Goal: Task Accomplishment & Management: Use online tool/utility

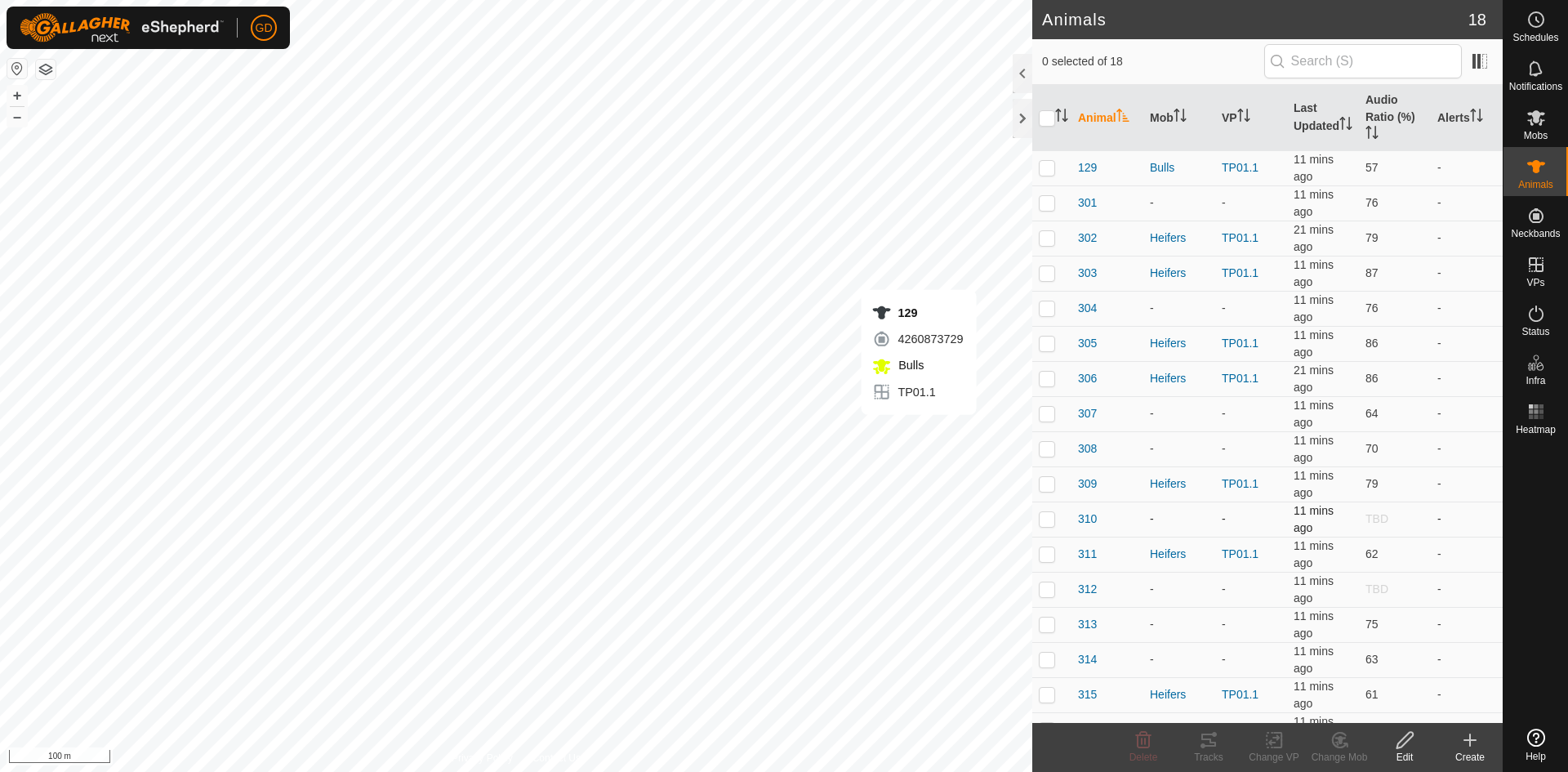
checkbox input "true"
click at [1205, 747] on icon at bounding box center [1208, 739] width 14 height 13
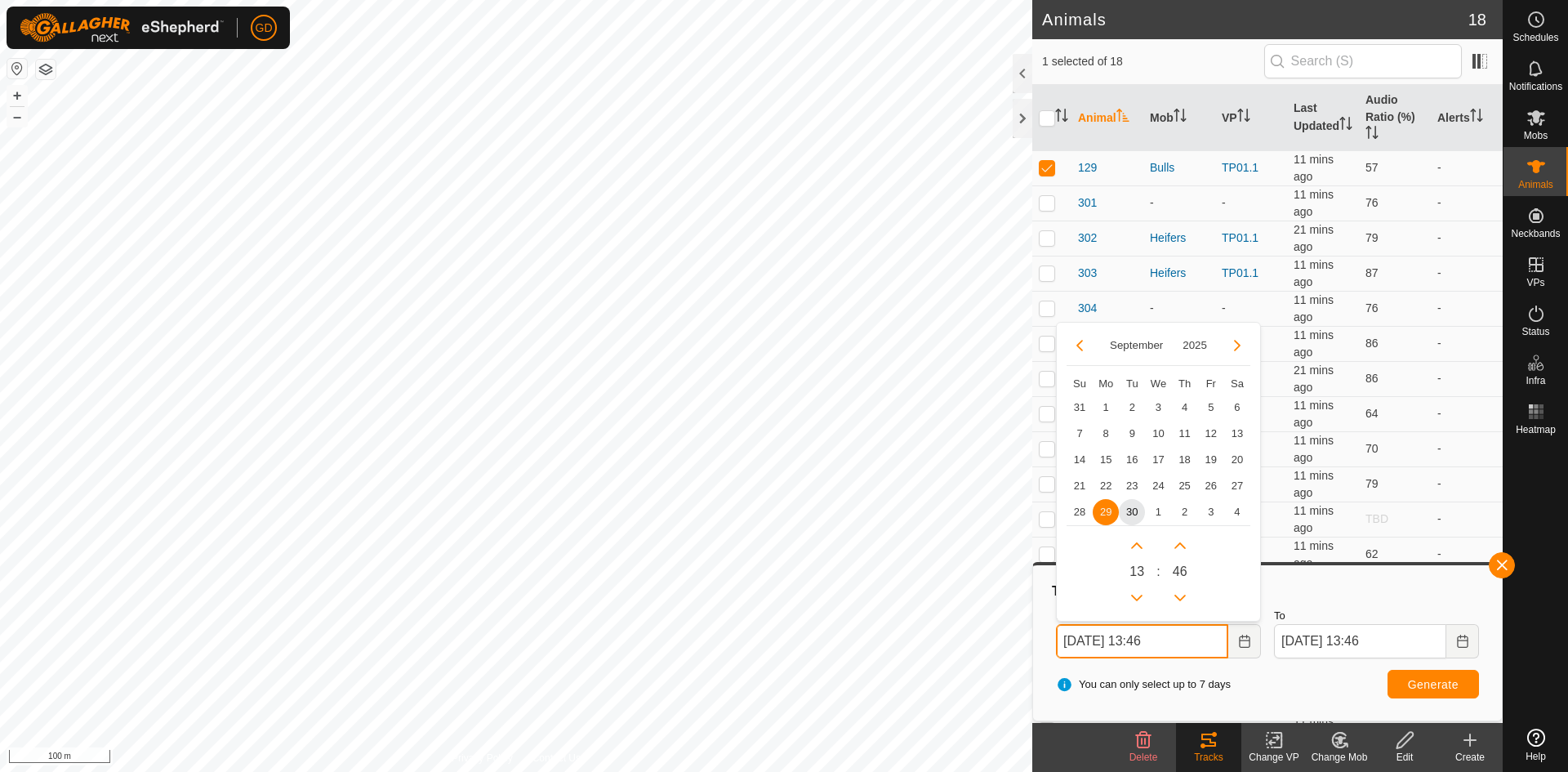
drag, startPoint x: 1077, startPoint y: 637, endPoint x: 1038, endPoint y: 648, distance: 40.5
click at [1038, 648] on div "Tracks From 29 Sep, 2025 13:46 September 2025 Su Mo Tu We Th Fr Sa 31 1 2 3 4 5…" at bounding box center [1268, 642] width 470 height 159
click at [1425, 675] on button "Generate" at bounding box center [1433, 684] width 91 height 29
click at [1153, 643] on input "30 Sep, 2025 13:46" at bounding box center [1142, 641] width 173 height 35
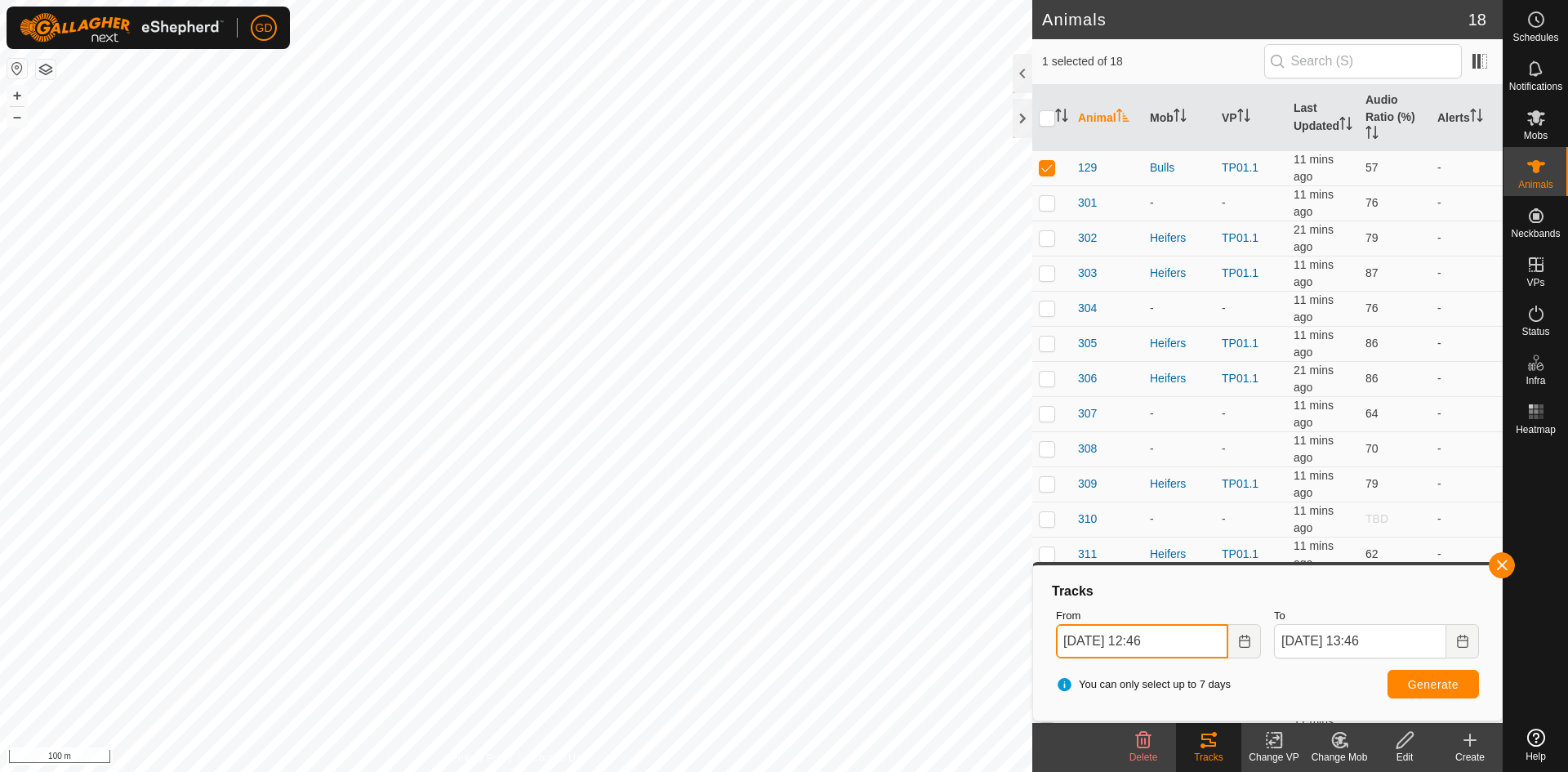
type input "30 Sep, 2025 12:46"
click at [1407, 692] on button "Generate" at bounding box center [1433, 684] width 91 height 29
click at [16, 96] on button "+" at bounding box center [17, 95] width 19 height 19
click at [0, 239] on html "GD Schedules Notifications Mobs Animals Neckbands VPs Status Infra Heatmap Help…" at bounding box center [784, 386] width 1568 height 772
click at [18, 94] on button "+" at bounding box center [17, 95] width 19 height 19
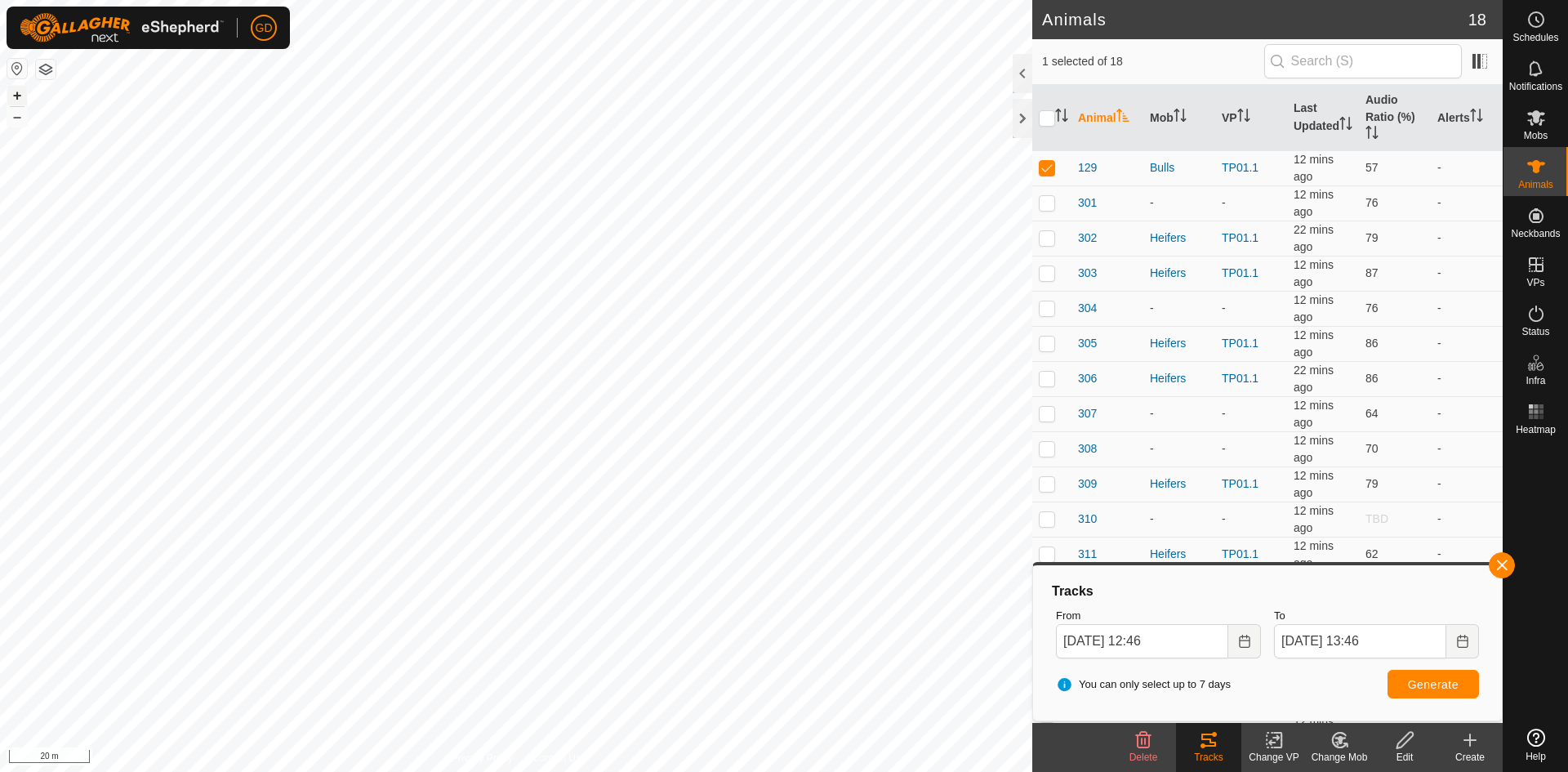
click at [19, 92] on button "+" at bounding box center [17, 95] width 19 height 19
click at [1425, 686] on span "Generate" at bounding box center [1433, 684] width 51 height 13
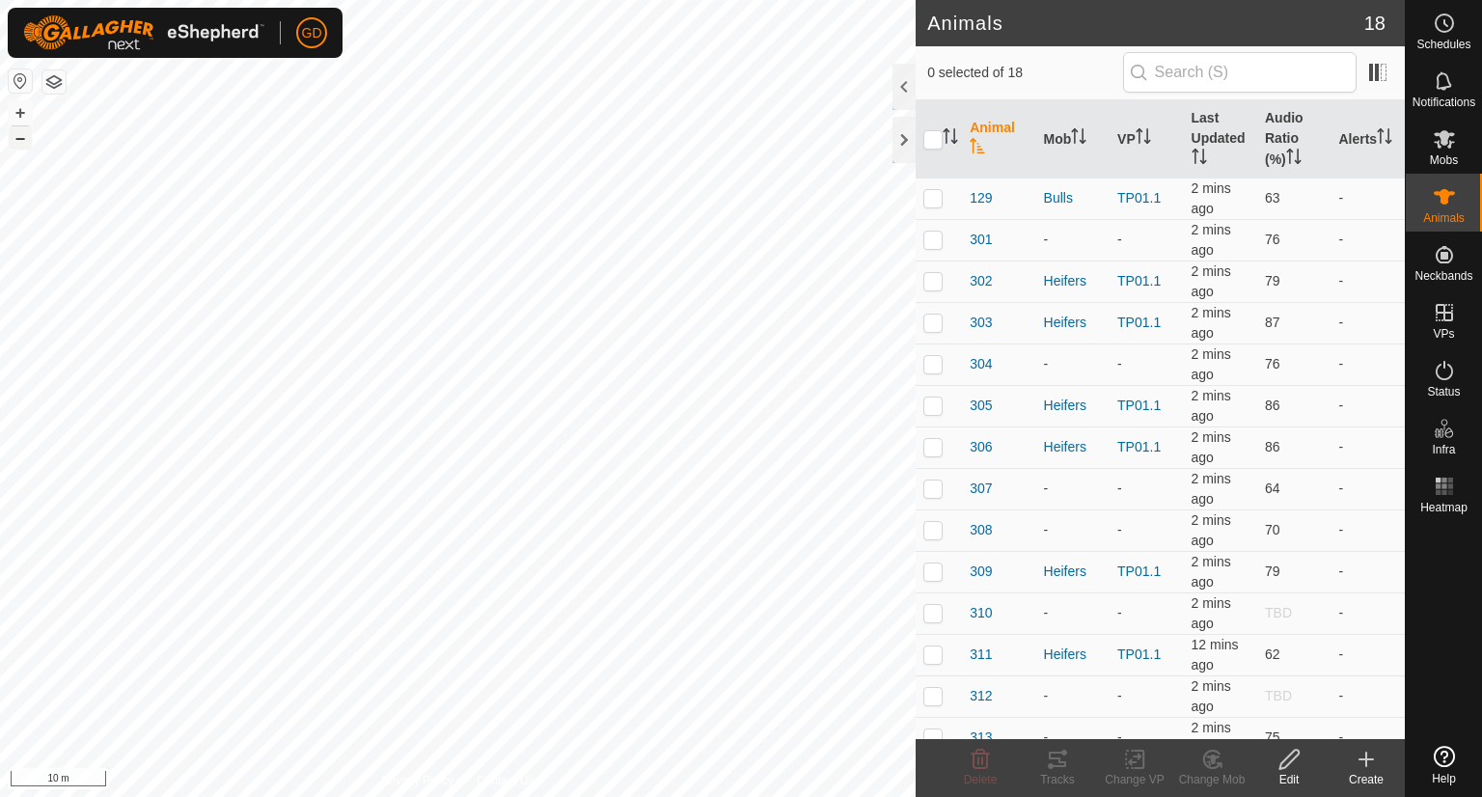
click at [27, 137] on button "–" at bounding box center [20, 137] width 23 height 23
click at [23, 142] on button "–" at bounding box center [20, 137] width 23 height 23
